Goal: Check status: Check status

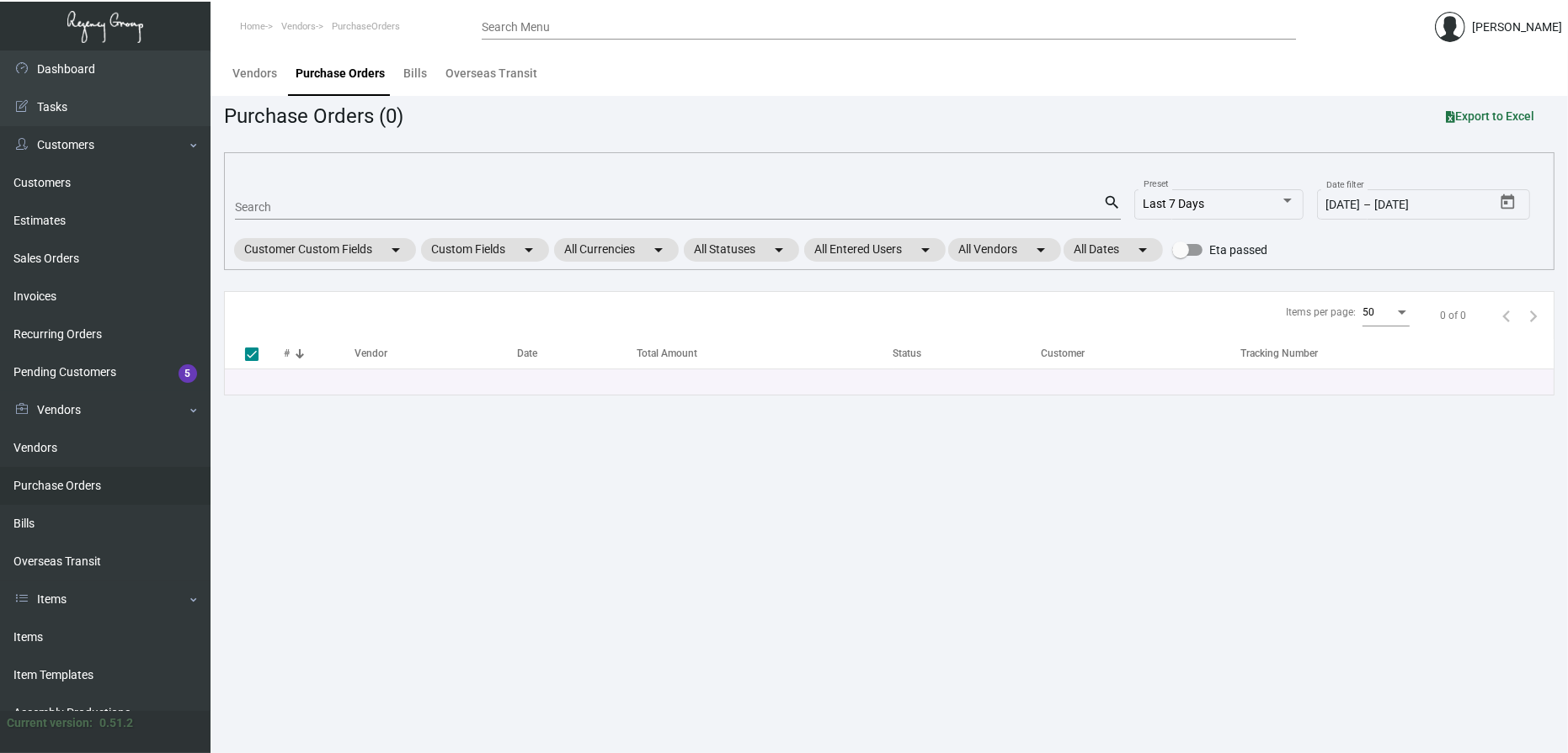
click at [304, 203] on input "Search" at bounding box center [668, 208] width 868 height 13
type input "107452"
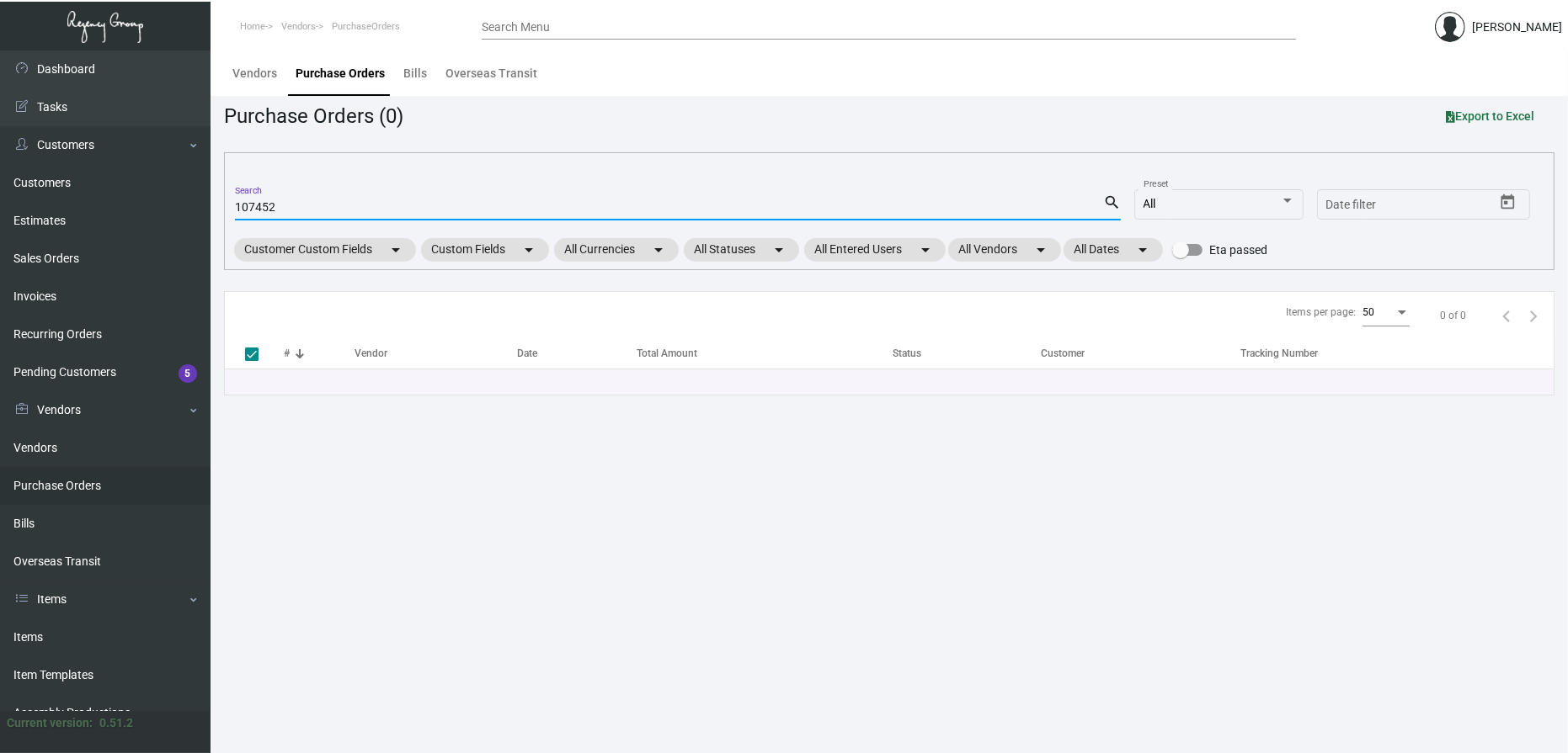
checkbox input "false"
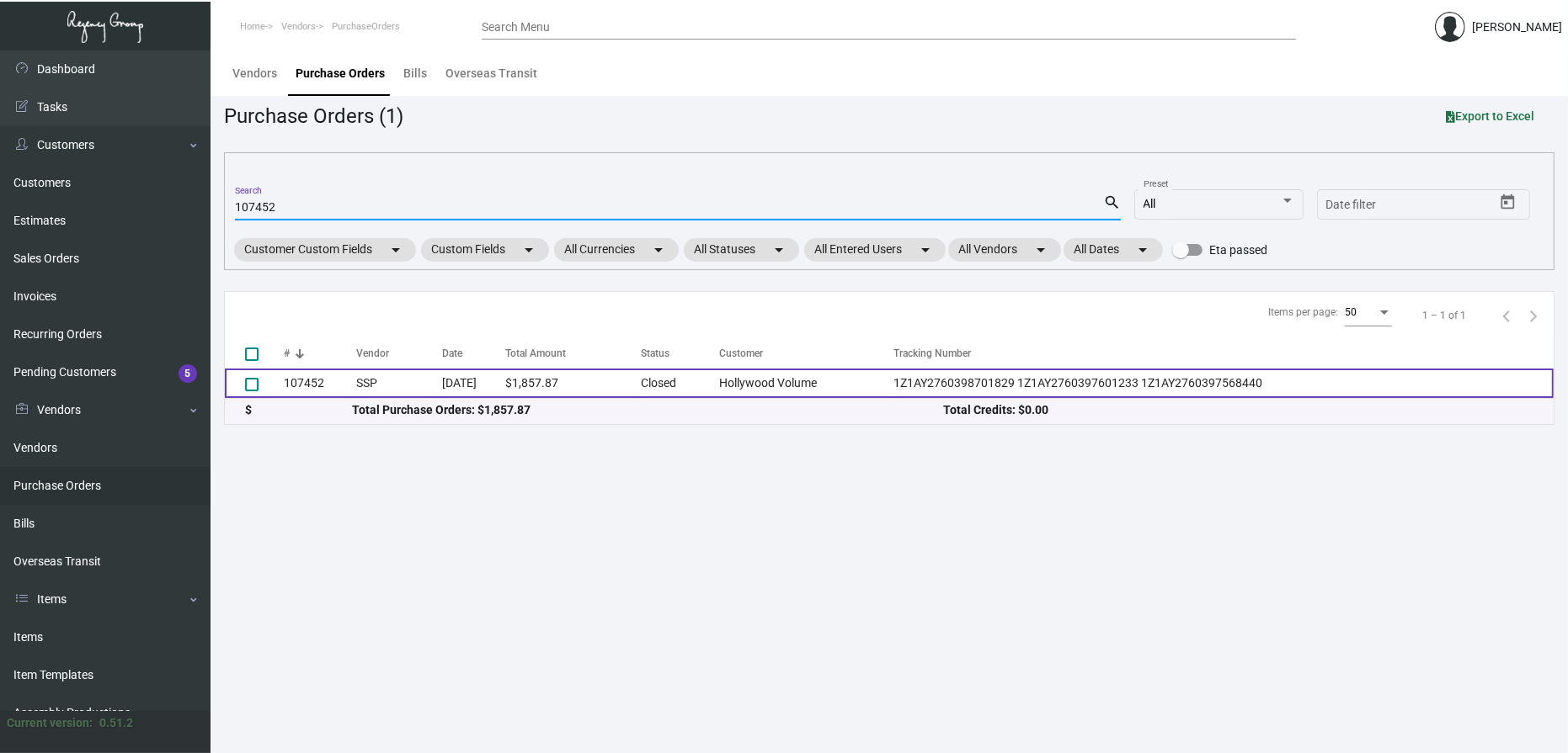
type input "107452"
click at [418, 390] on td "SSP" at bounding box center [399, 383] width 86 height 29
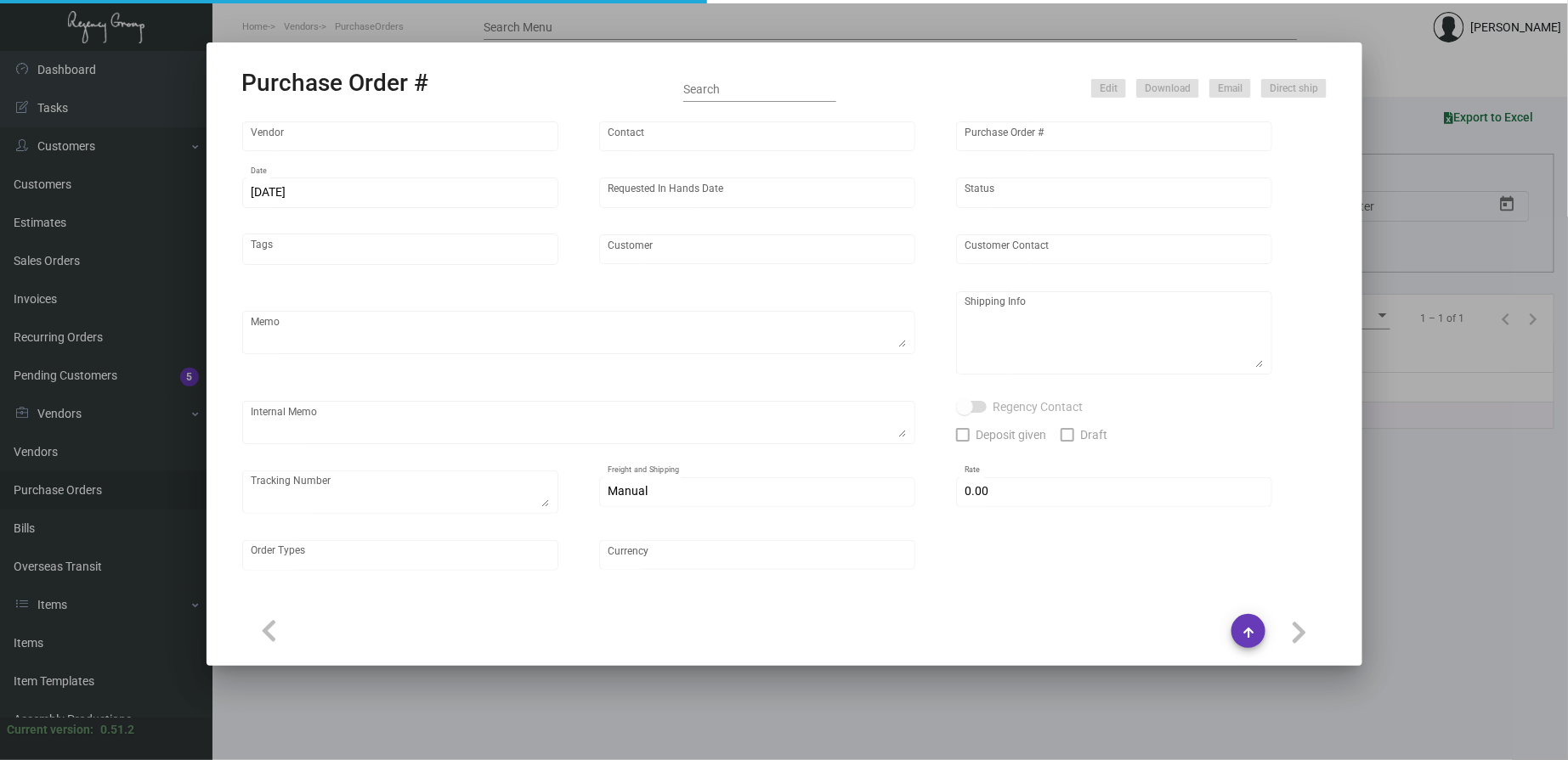
type input "SSP"
type input "[PERSON_NAME]"
type input "107452"
type input "[DATE]"
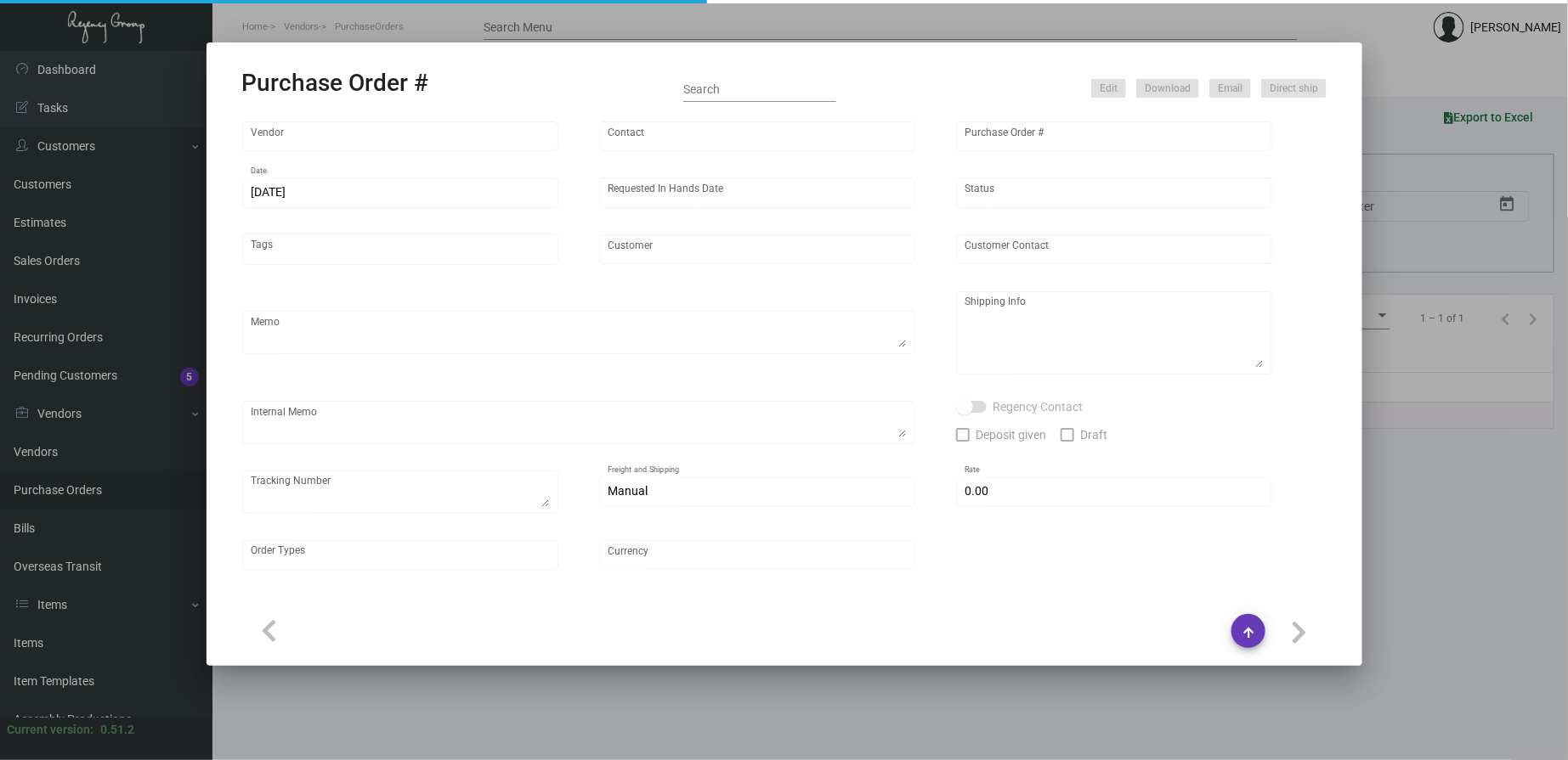
type input "Hollywood Volume"
type input "[PERSON_NAME]"
type textarea "PLEASE SEND PDF PROOFS TO OUR ART TEAM ; [EMAIL_ADDRESS][DOMAIN_NAME] WITH ME I…"
type textarea "[PERSON_NAME] Hollywood - [PERSON_NAME] [STREET_ADDRESS][PERSON_NAME]"
type textarea "9.23 - Proofs sent over; APPROVED. // Approx. ship date set for 10.25 Label pro…"
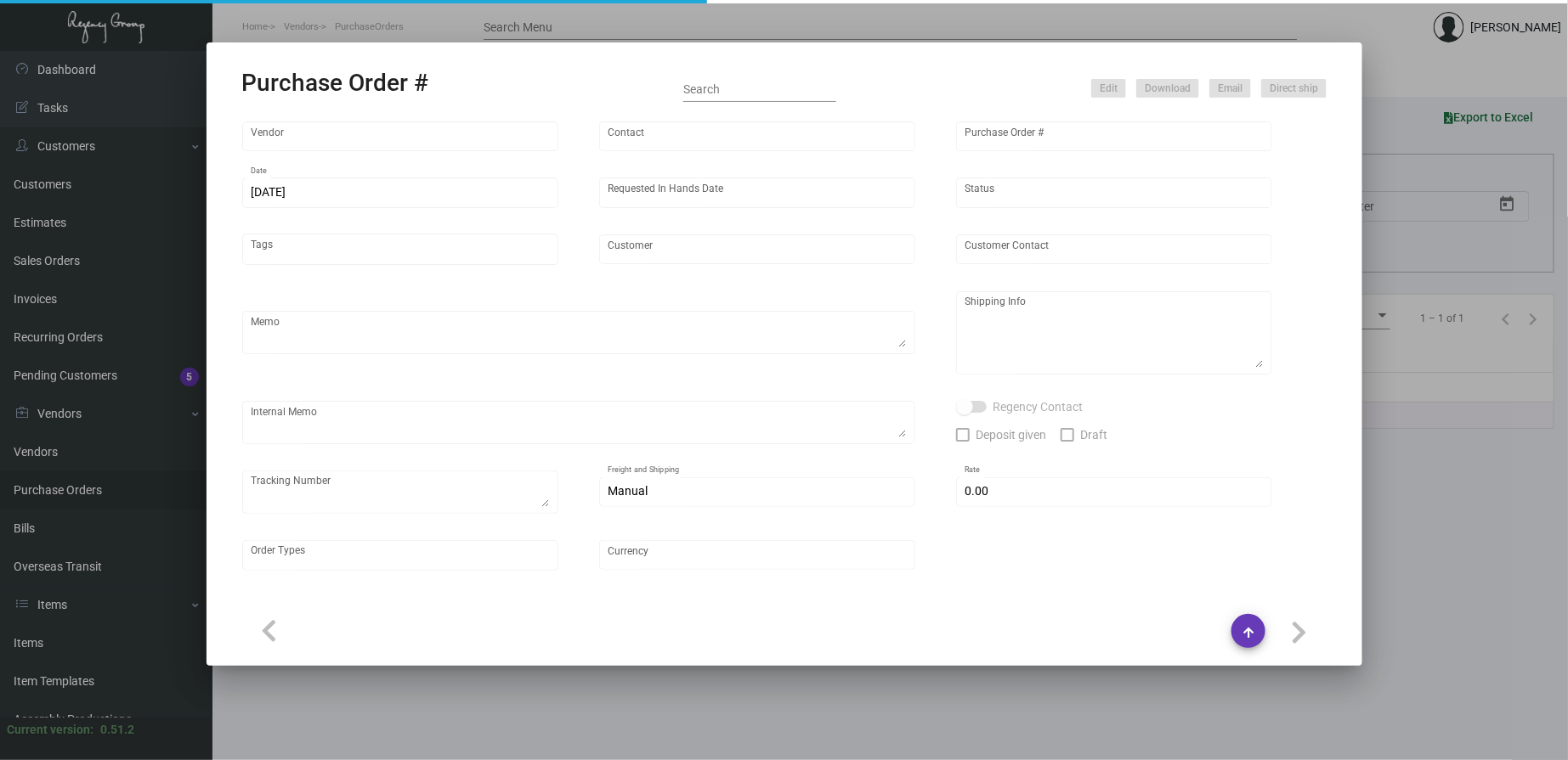
type textarea "1Z1AY2760398701829 1Z1AY2760397601233 1Z1AY2760397568440"
type input "$ 0.00"
type input "United States Dollar $"
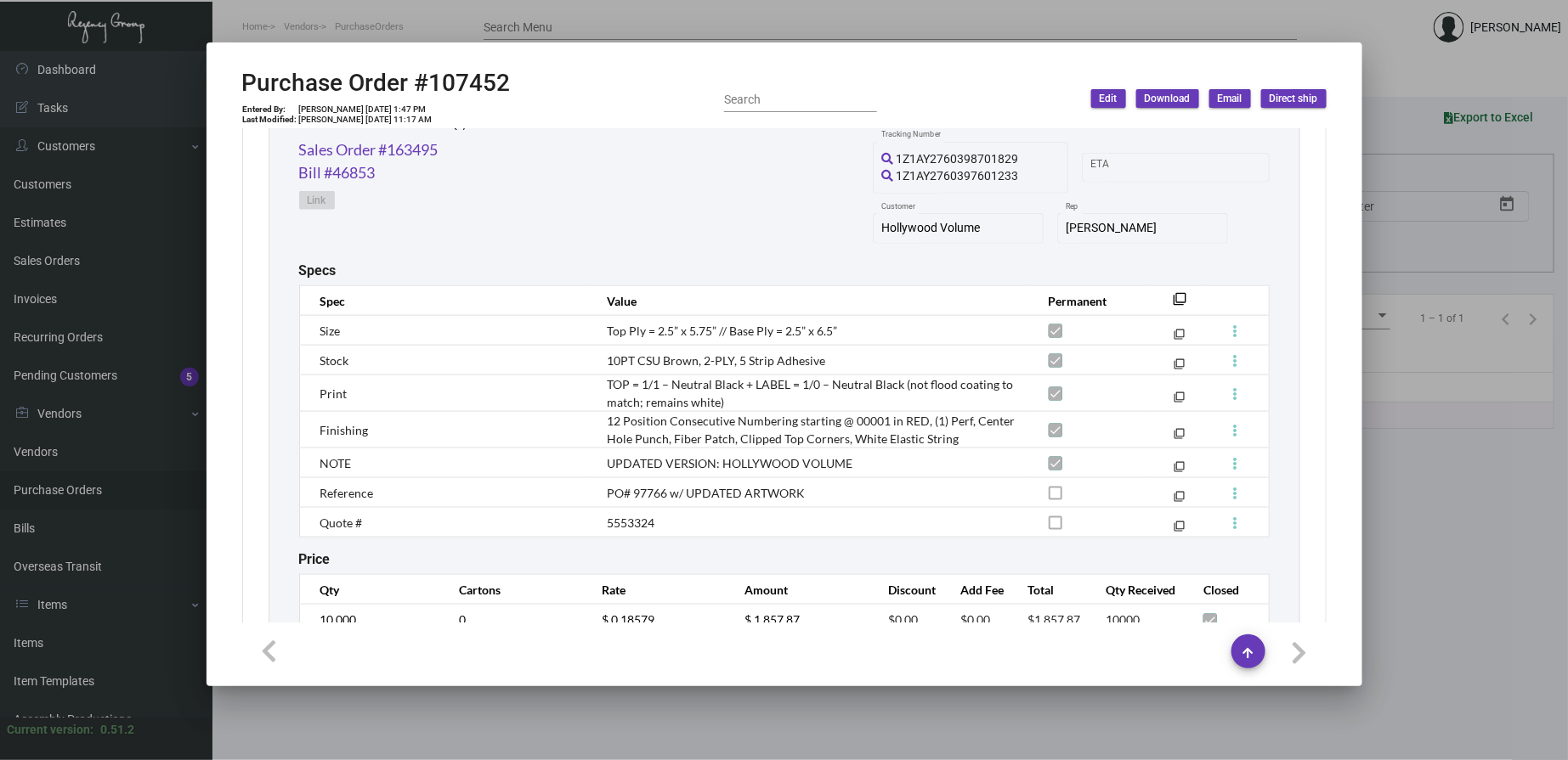
scroll to position [944, 0]
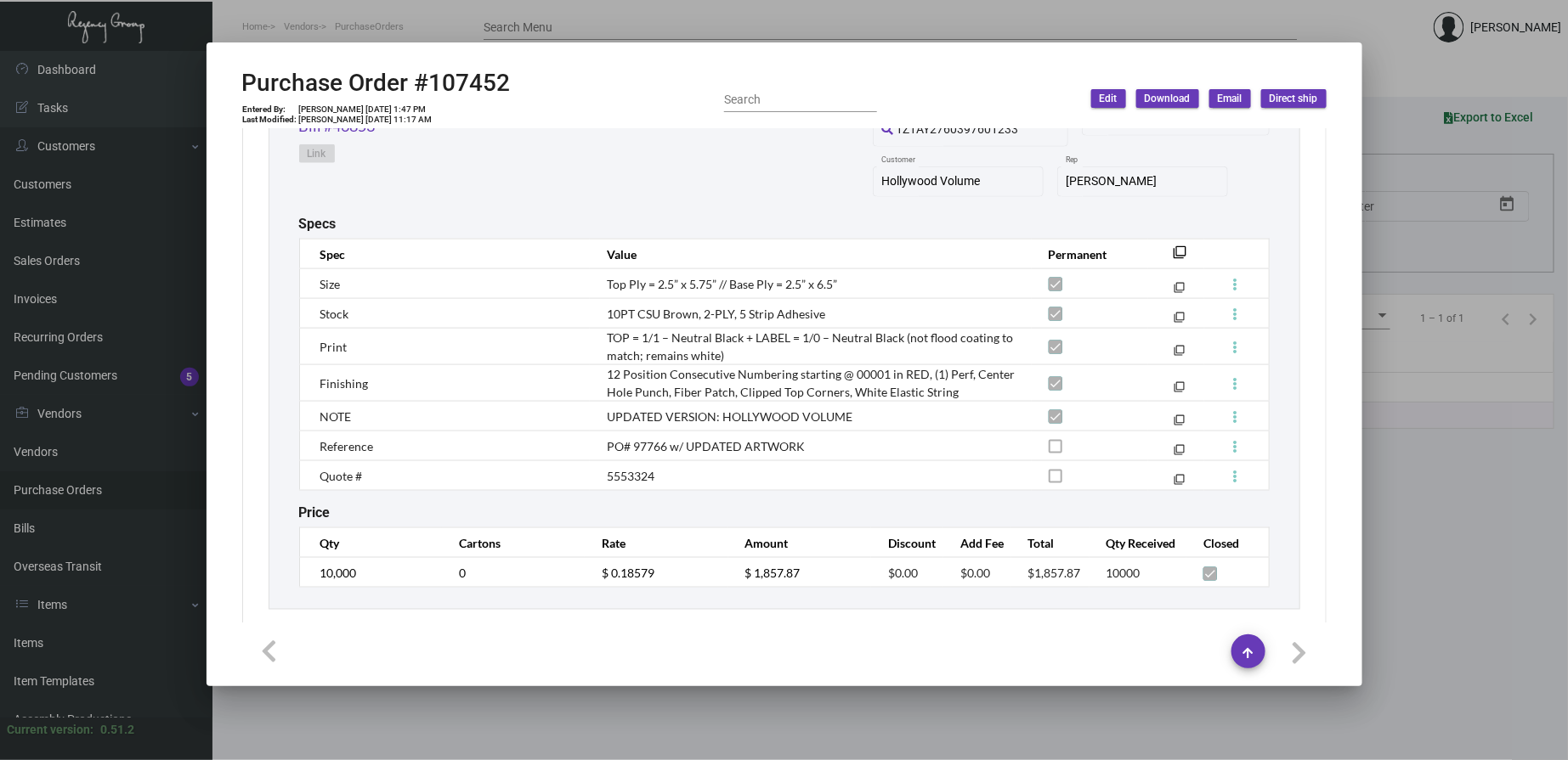
click at [560, 69] on div "Purchase Order #107452 Entered By: [PERSON_NAME] [DATE] 1:47 PM Last Modified: …" at bounding box center [784, 99] width 1085 height 60
click at [639, 477] on span "5553324" at bounding box center [631, 476] width 48 height 14
copy span "5553324"
click at [880, 62] on mat-dialog-container "Purchase Order #107452 Entered By: [PERSON_NAME] [DATE] 1:47 PM Last Modified: …" at bounding box center [784, 364] width 1156 height 644
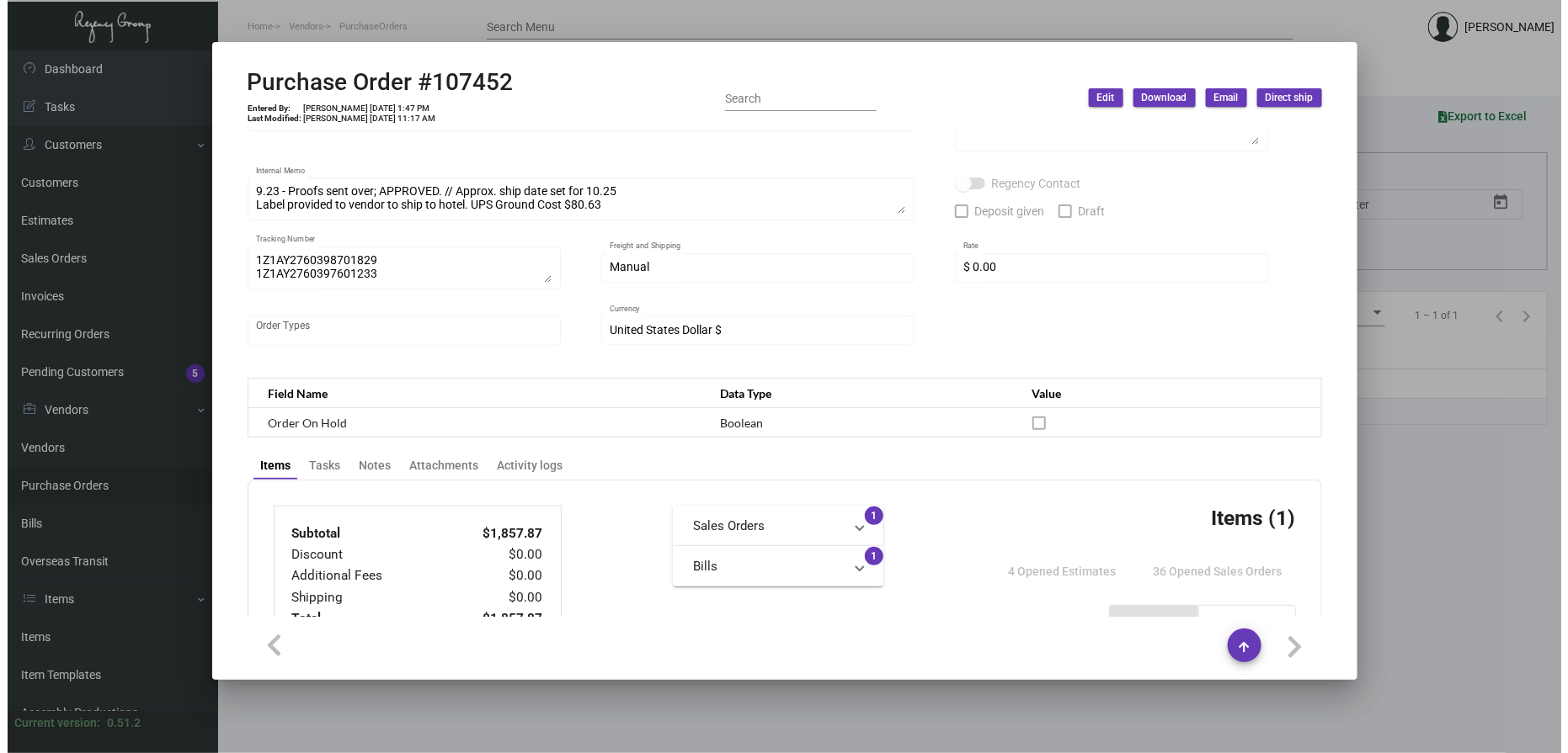
scroll to position [0, 0]
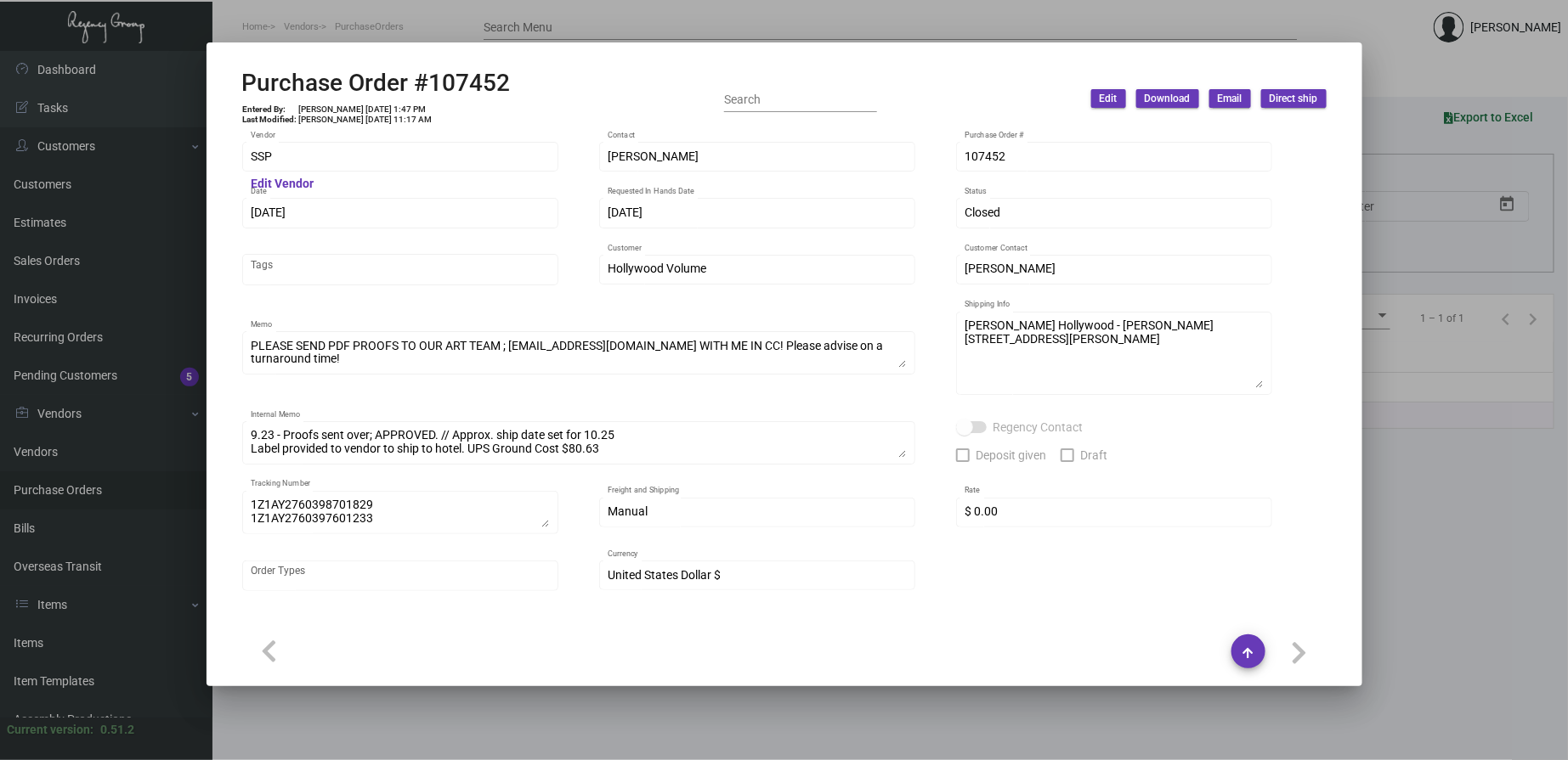
click at [909, 20] on div at bounding box center [784, 380] width 1568 height 760
